Goal: Task Accomplishment & Management: Manage account settings

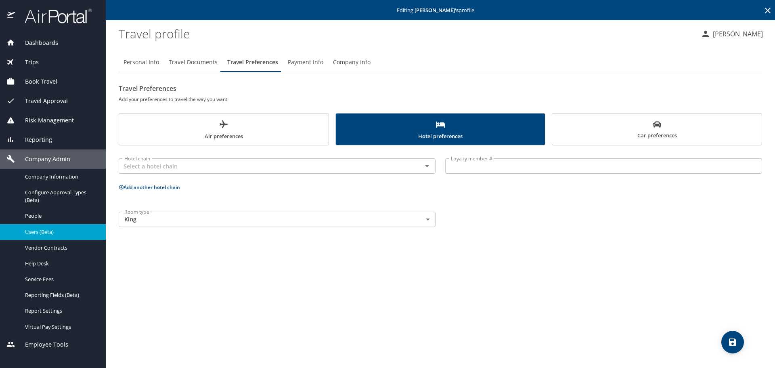
click at [772, 12] on icon at bounding box center [768, 11] width 10 height 10
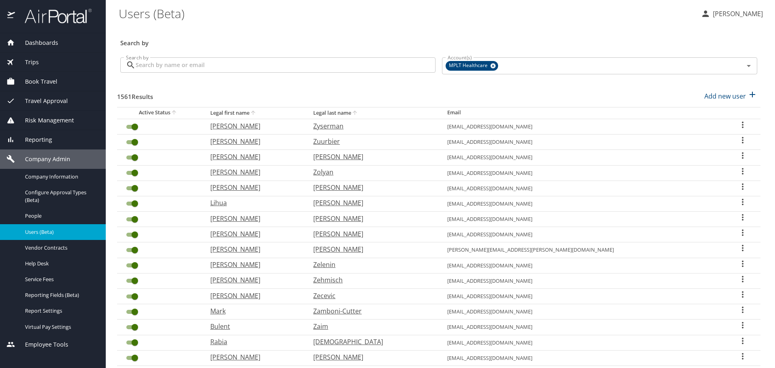
click at [337, 60] on input "Search by" at bounding box center [286, 64] width 300 height 15
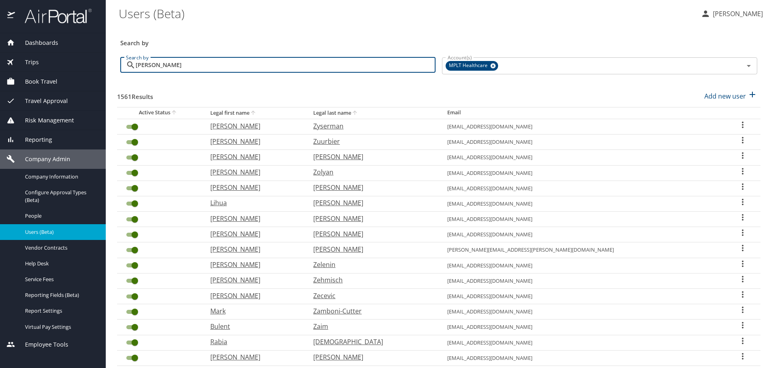
type input "[PERSON_NAME]"
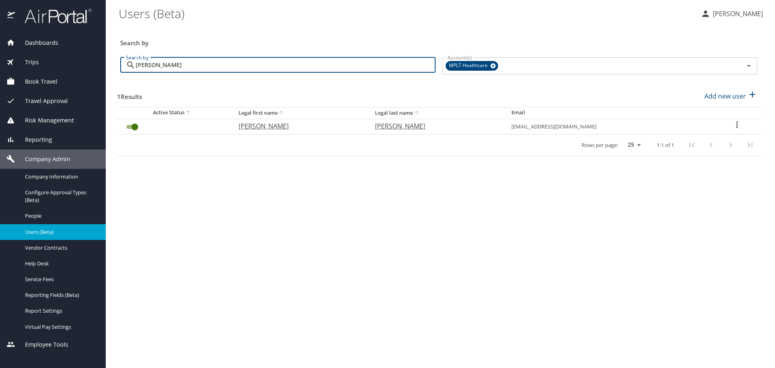
click at [270, 125] on p "[PERSON_NAME]" at bounding box center [299, 126] width 120 height 10
select select "US"
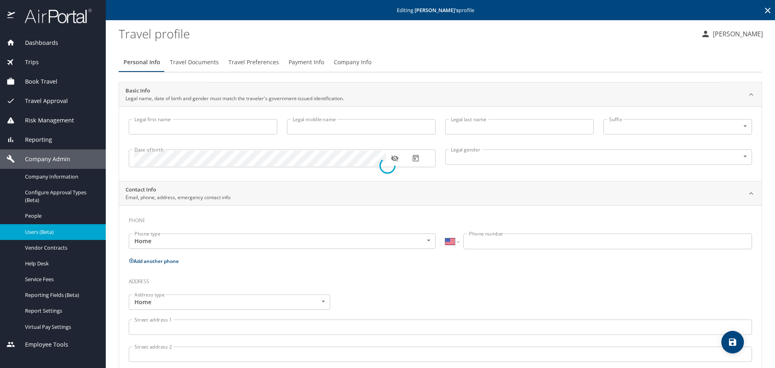
type input "[PERSON_NAME]"
type input "[DEMOGRAPHIC_DATA]"
type input "[PERSON_NAME]"
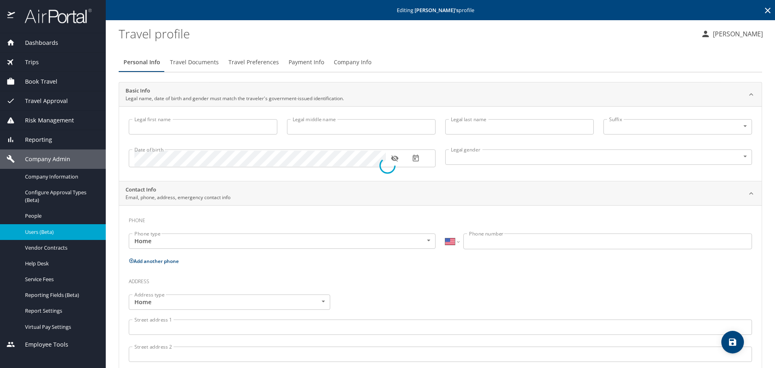
type input "[PERSON_NAME]"
type input "[PHONE_NUMBER]"
select select "US"
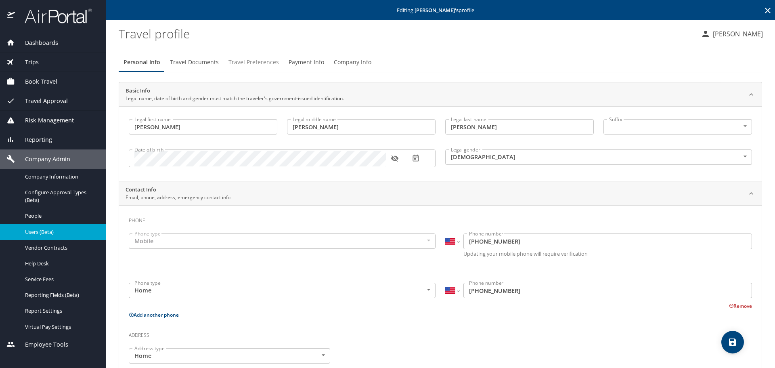
click at [243, 63] on span "Travel Preferences" at bounding box center [253, 62] width 50 height 10
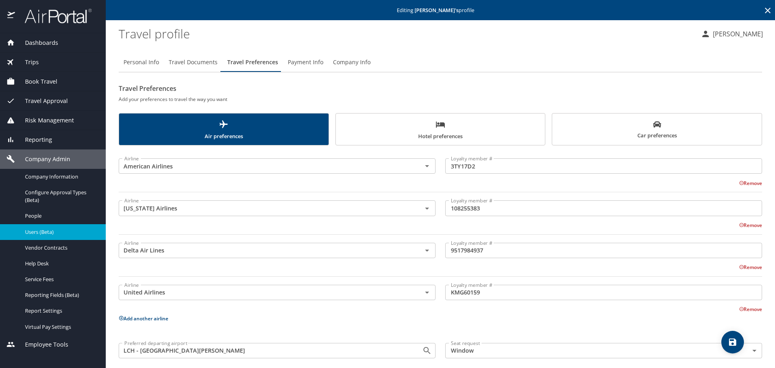
click at [644, 126] on span "Car preferences" at bounding box center [657, 130] width 200 height 20
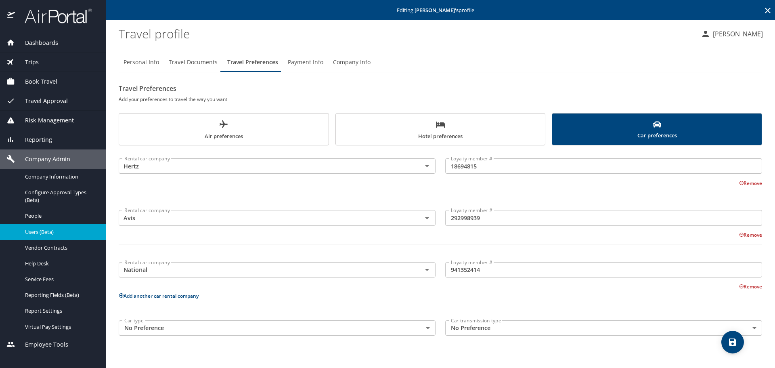
click at [360, 125] on span "Hotel preferences" at bounding box center [441, 129] width 200 height 21
